Goal: Browse casually

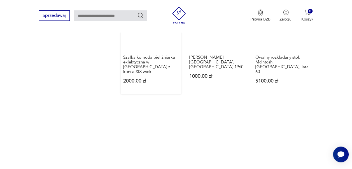
scroll to position [698, 0]
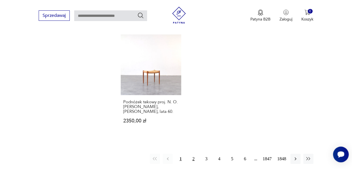
click at [193, 154] on button "2" at bounding box center [194, 159] width 10 height 10
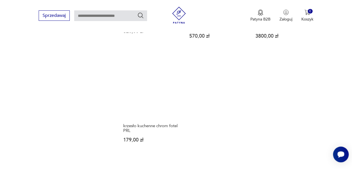
scroll to position [689, 0]
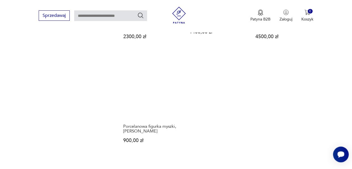
scroll to position [700, 0]
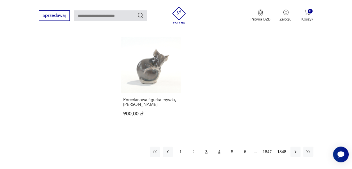
click at [220, 147] on button "4" at bounding box center [219, 152] width 10 height 10
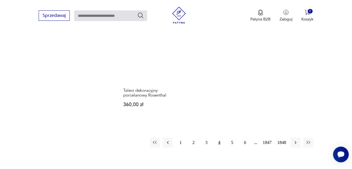
scroll to position [689, 0]
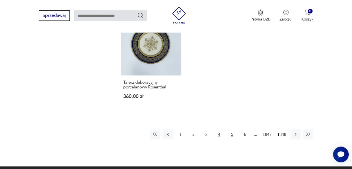
click at [233, 132] on button "5" at bounding box center [232, 134] width 10 height 10
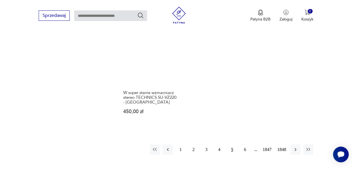
scroll to position [689, 0]
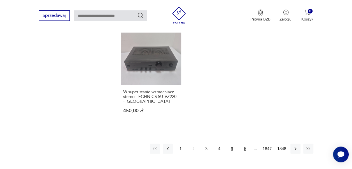
click at [246, 143] on button "6" at bounding box center [245, 148] width 10 height 10
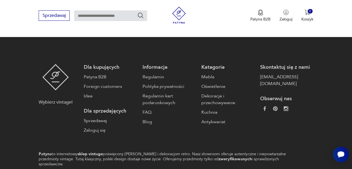
scroll to position [883, 0]
